Goal: Information Seeking & Learning: Learn about a topic

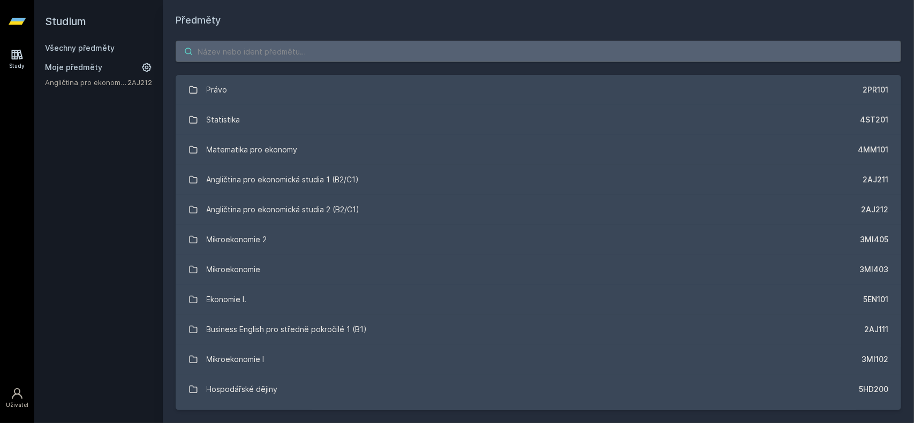
click at [341, 55] on input "search" at bounding box center [538, 51] width 725 height 21
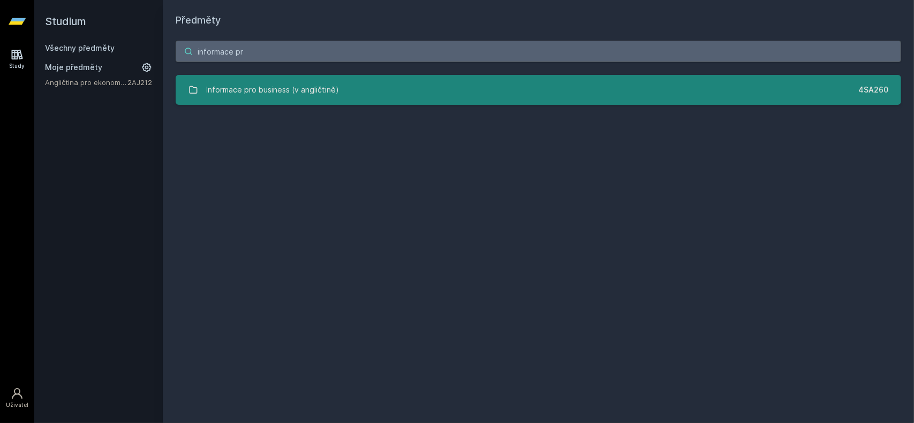
type input "informace pr"
click at [345, 95] on link "Informace pro business (v angličtině) 4SA260" at bounding box center [538, 90] width 725 height 30
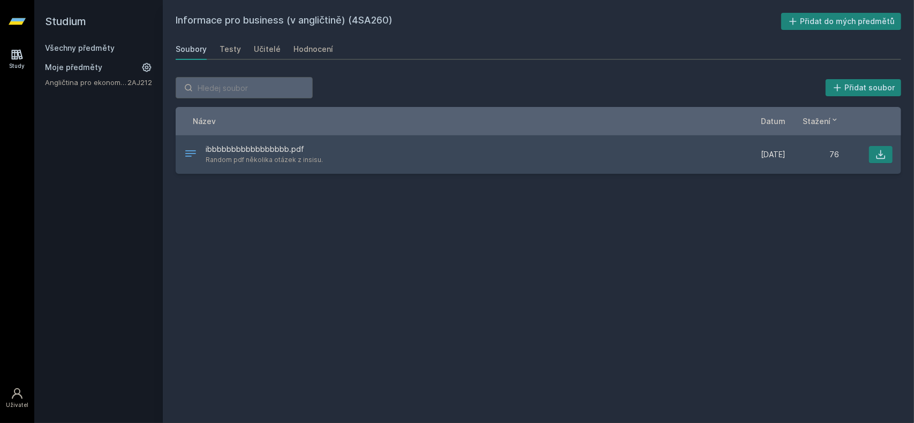
click at [394, 233] on div "Informace pro business (v angličtině) (4SA260) Přidat do mých předmětů [GEOGRAP…" at bounding box center [538, 212] width 725 height 398
click at [226, 54] on div "Testy" at bounding box center [230, 49] width 21 height 11
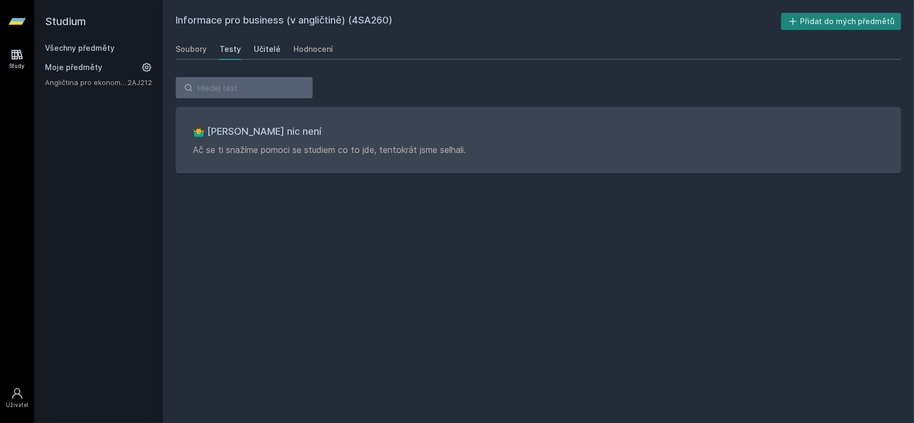
click at [260, 54] on div "Učitelé" at bounding box center [267, 49] width 27 height 11
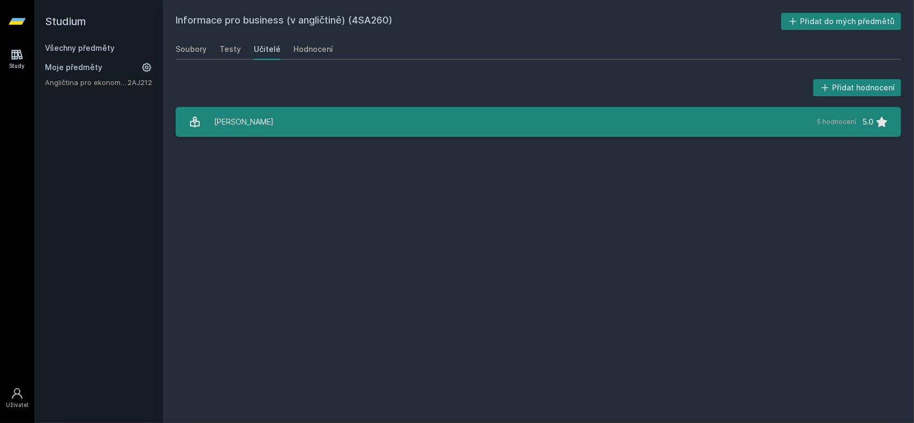
click at [294, 112] on link "[PERSON_NAME] 5 hodnocení 5.0" at bounding box center [538, 122] width 725 height 30
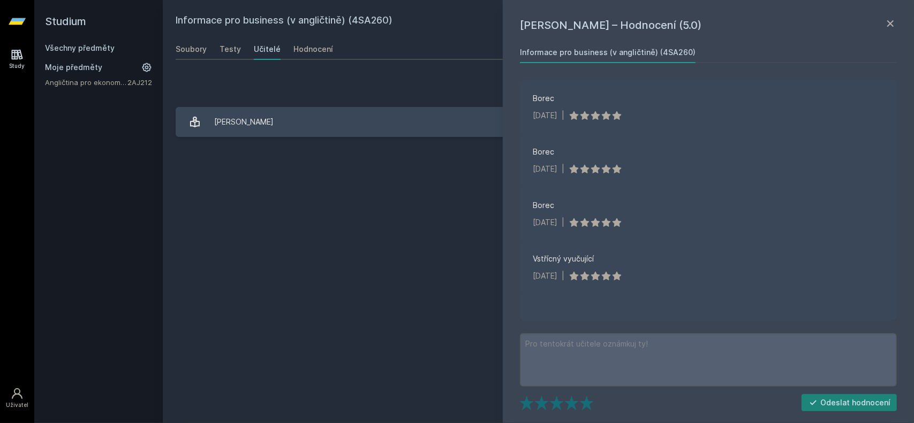
click at [449, 222] on div "Informace pro business (v angličtině) (4SA260) Přidat do mých předmětů [GEOGRAP…" at bounding box center [538, 212] width 725 height 398
click at [895, 26] on icon at bounding box center [890, 23] width 13 height 13
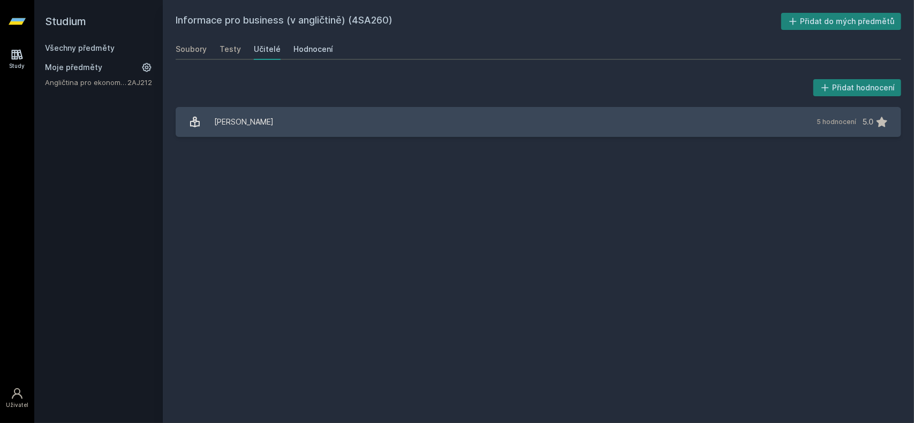
click at [313, 55] on link "Hodnocení" at bounding box center [313, 49] width 40 height 21
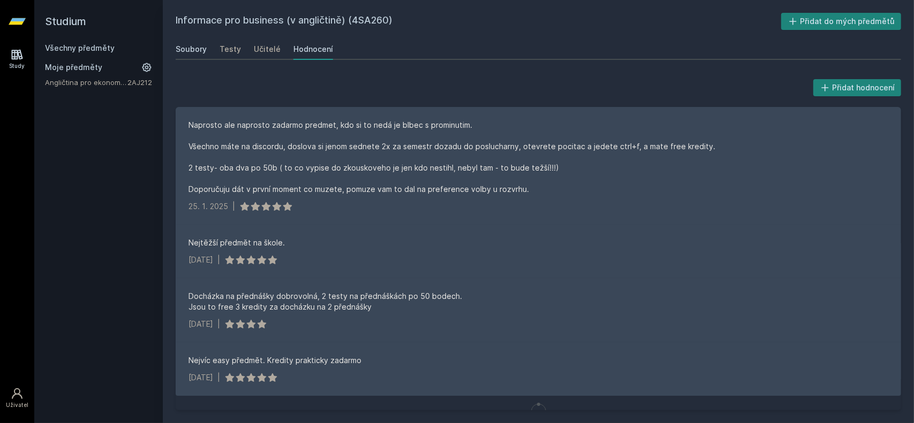
click at [205, 53] on div "Soubory" at bounding box center [191, 49] width 31 height 11
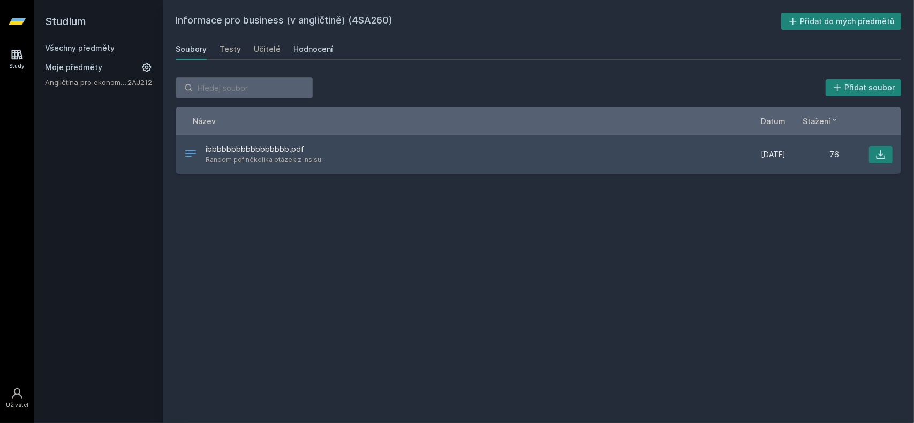
click at [313, 49] on div "Hodnocení" at bounding box center [313, 49] width 40 height 11
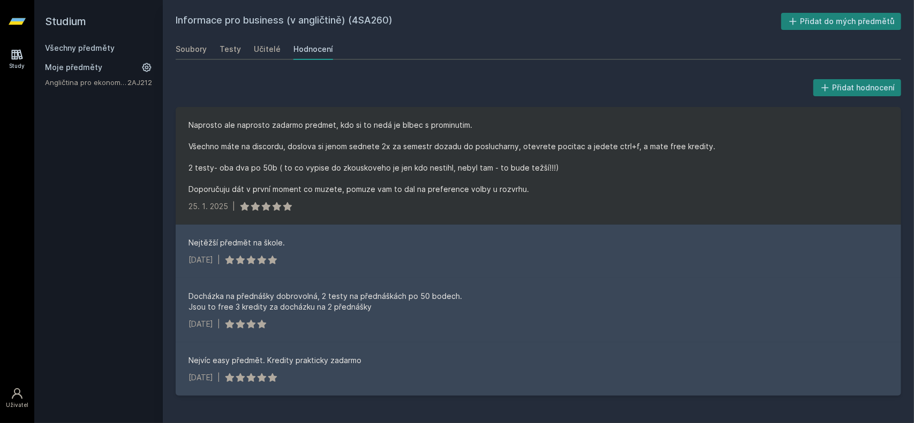
click at [571, 184] on div "Naprosto ale naprosto zadarmo predmet, kdo si to nedá je blbec s prominutim. Vš…" at bounding box center [452, 157] width 529 height 75
click at [570, 204] on div "[DATE] |" at bounding box center [538, 206] width 700 height 11
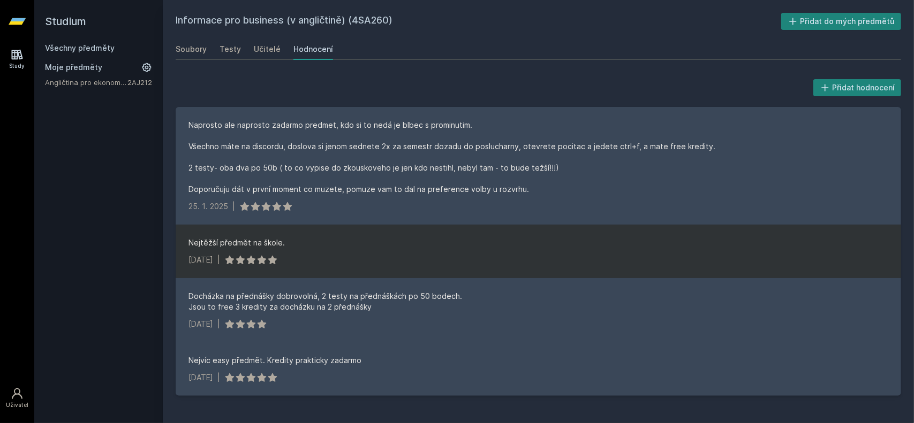
click at [541, 247] on div "Nejtěžší předmět na škole." at bounding box center [538, 243] width 700 height 11
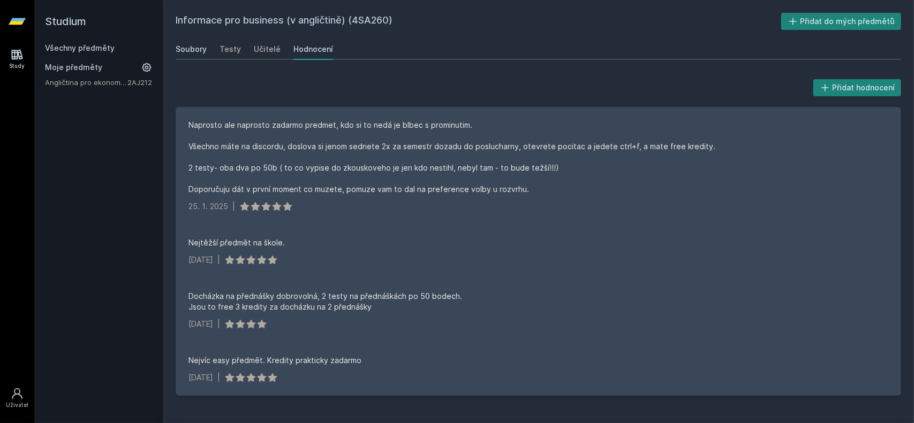
click at [197, 50] on div "Soubory" at bounding box center [191, 49] width 31 height 11
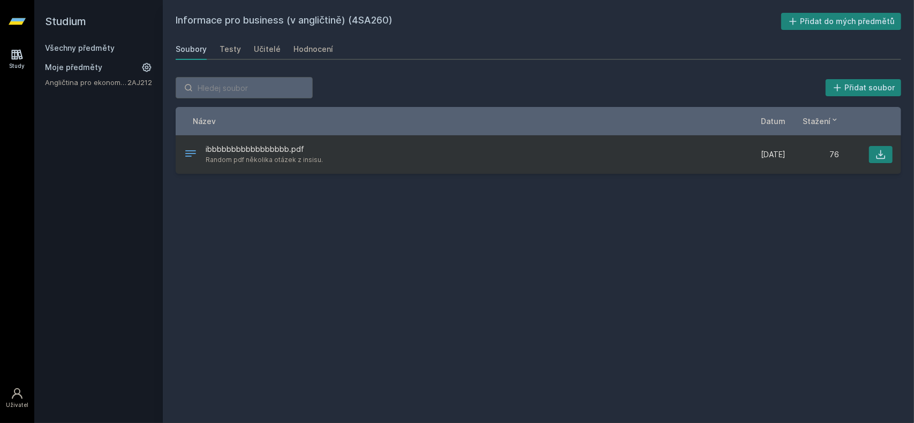
click at [305, 146] on span "ibbbbbbbbbbbbbbbbb.pdf" at bounding box center [264, 149] width 117 height 11
click at [875, 153] on button at bounding box center [881, 154] width 24 height 17
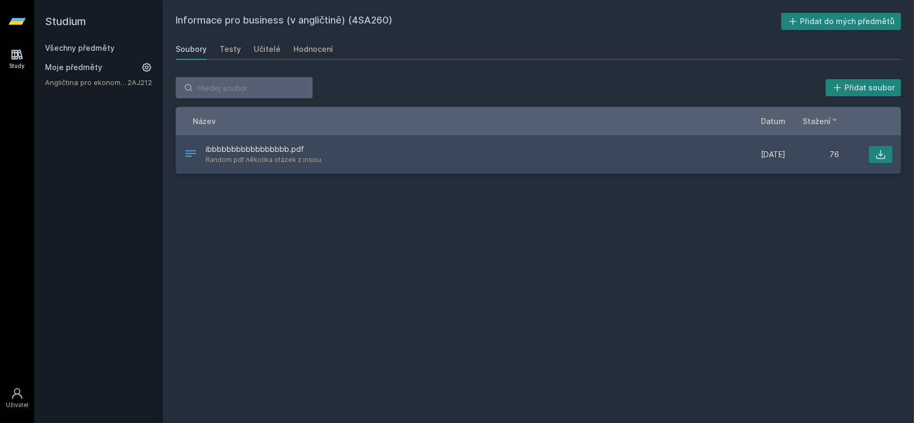
click at [569, 293] on div "Informace pro business (v angličtině) (4SA260) Přidat do mých předmětů [GEOGRAP…" at bounding box center [538, 212] width 725 height 398
